Goal: Check status: Check status

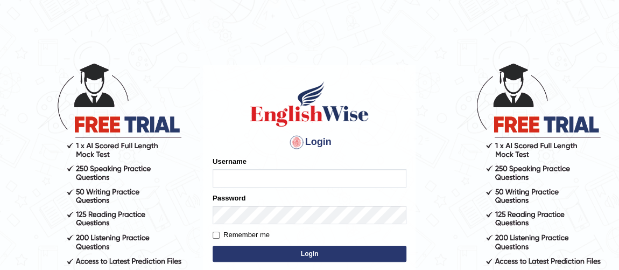
type input "andrealotero91"
drag, startPoint x: 316, startPoint y: 245, endPoint x: 316, endPoint y: 251, distance: 5.4
click at [316, 249] on button "Login" at bounding box center [309, 253] width 194 height 16
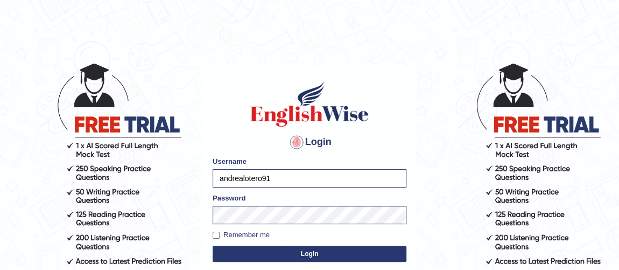
click at [316, 251] on button "Login" at bounding box center [309, 253] width 194 height 16
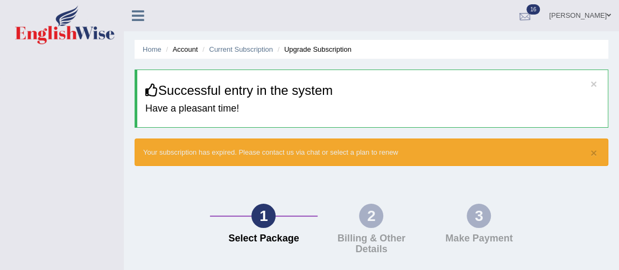
click at [516, 16] on div at bounding box center [524, 16] width 16 height 16
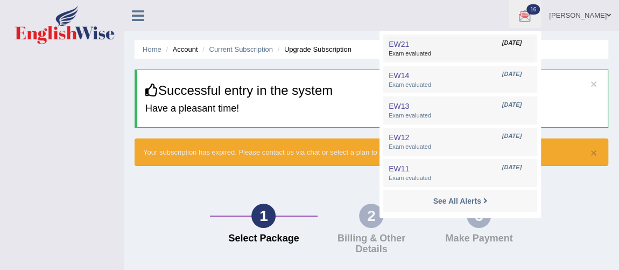
click at [479, 49] on span "Exam evaluated" at bounding box center [459, 53] width 143 height 9
